Goal: Find specific page/section: Find specific page/section

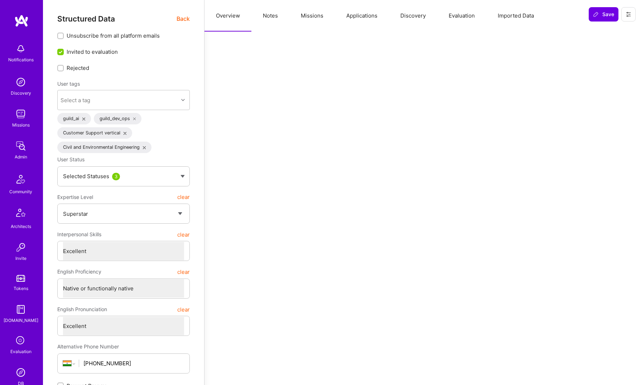
select select "7"
select select "IN"
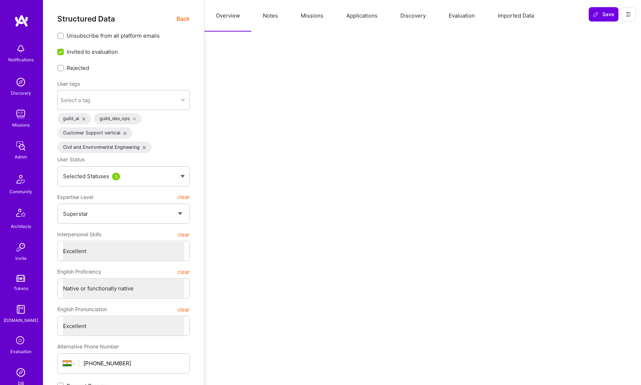
select select "Right Now"
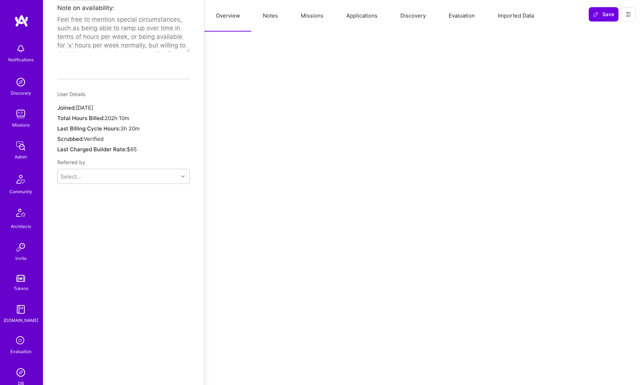
click at [19, 153] on div "Admin" at bounding box center [21, 157] width 13 height 8
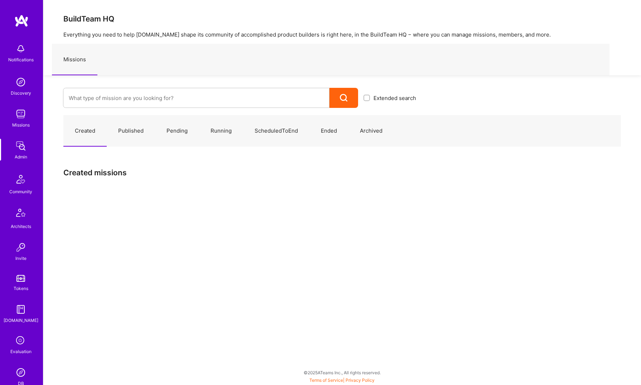
scroll to position [72, 0]
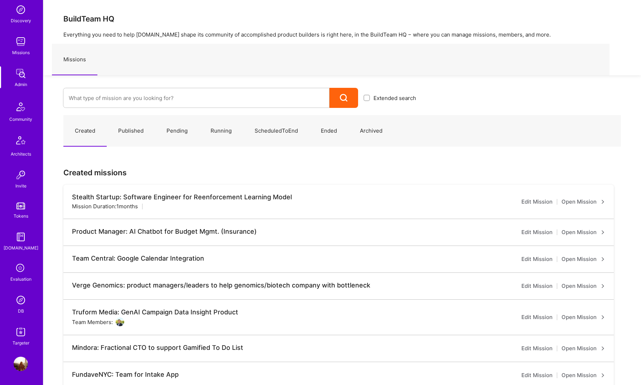
click at [15, 306] on img at bounding box center [21, 300] width 14 height 14
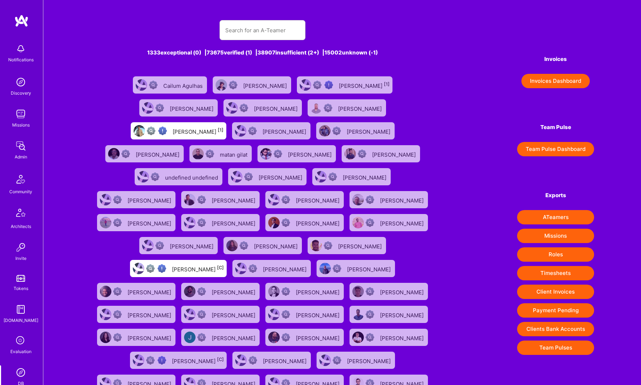
click at [267, 10] on div "1333 exceptional (0) | 73675 verified (1) | 38907 insufficient (2+) | 15002 unk…" at bounding box center [342, 214] width 598 height 429
click at [256, 24] on input "text" at bounding box center [262, 30] width 74 height 18
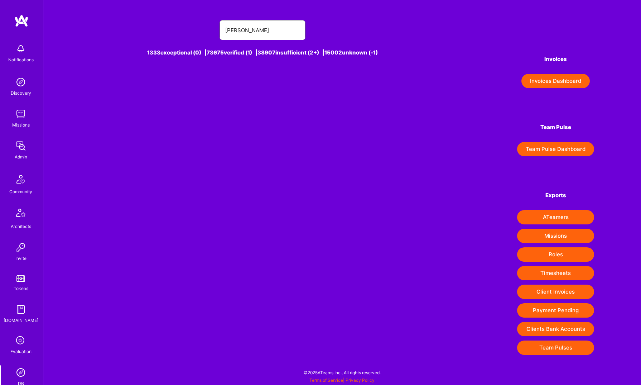
drag, startPoint x: 246, startPoint y: 29, endPoint x: 214, endPoint y: 28, distance: 31.9
click at [213, 28] on div "[PERSON_NAME]" at bounding box center [262, 30] width 345 height 20
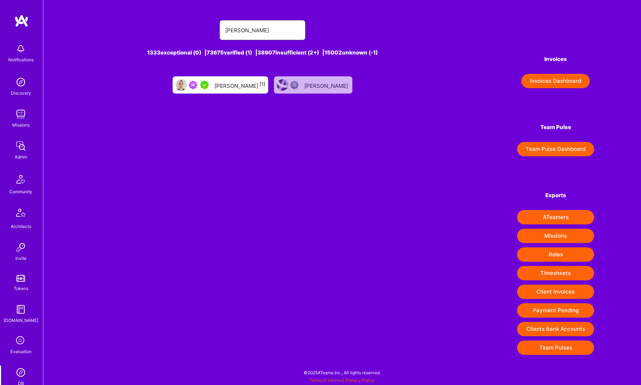
type input "[PERSON_NAME]"
click at [237, 89] on div "[PERSON_NAME] [1]" at bounding box center [240, 84] width 51 height 9
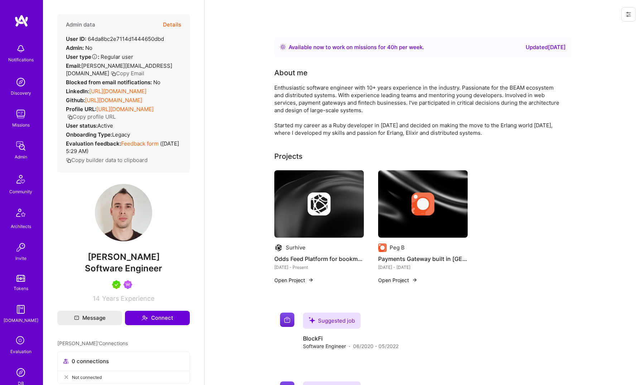
click at [168, 24] on button "Details" at bounding box center [172, 24] width 18 height 21
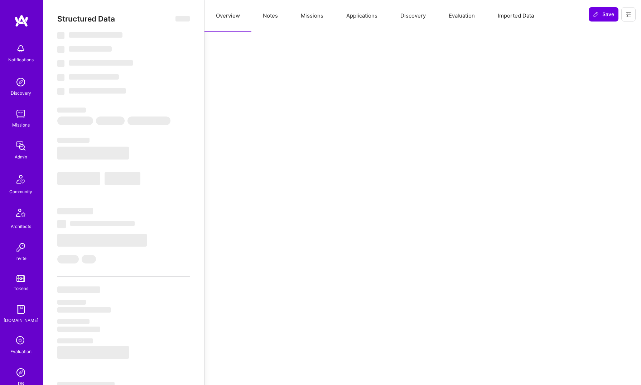
type textarea "x"
select select "Right Now"
select select "5"
select select "7"
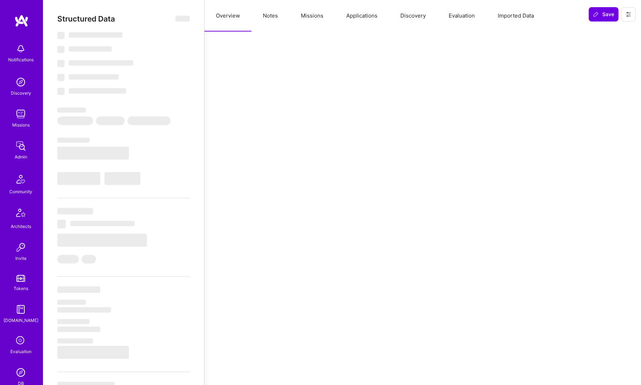
select select "6"
select select "AR"
